Goal: Task Accomplishment & Management: Complete application form

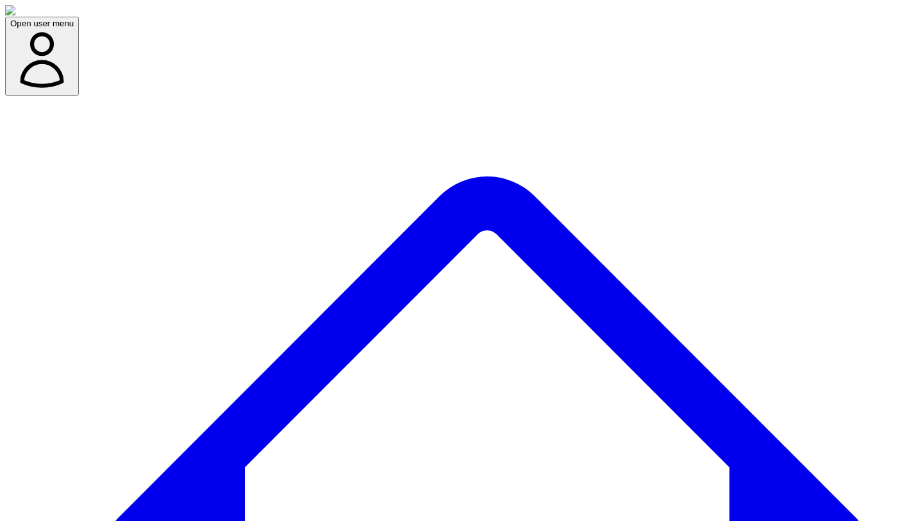
scroll to position [317, 0]
